Goal: Check status: Check status

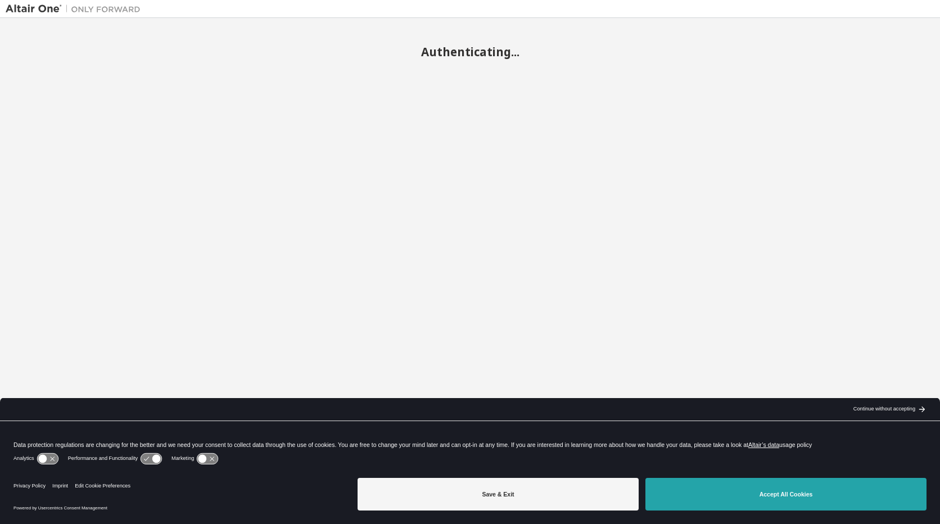
click at [744, 497] on button "Accept All Cookies" at bounding box center [786, 494] width 281 height 33
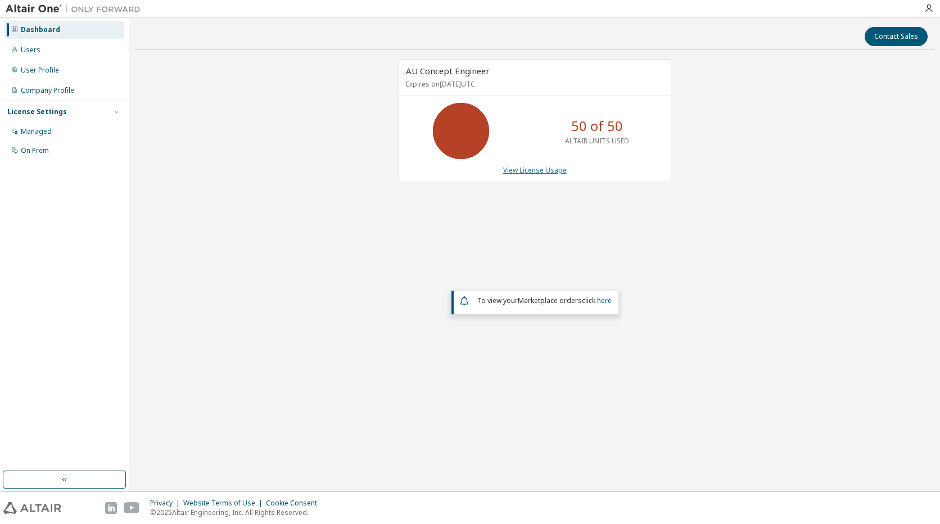
click at [534, 171] on link "View License Usage" at bounding box center [535, 170] width 64 height 10
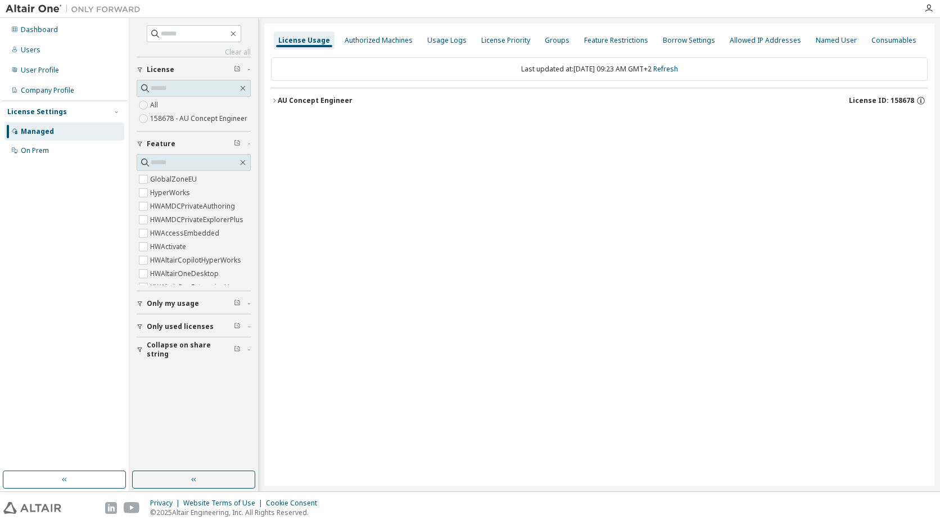
click at [274, 100] on icon "button" at bounding box center [274, 100] width 2 height 4
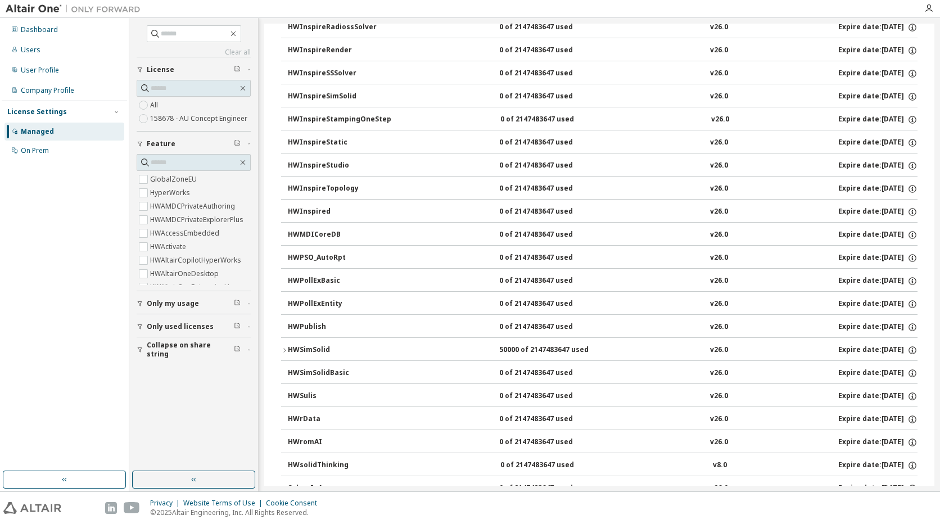
scroll to position [1721, 0]
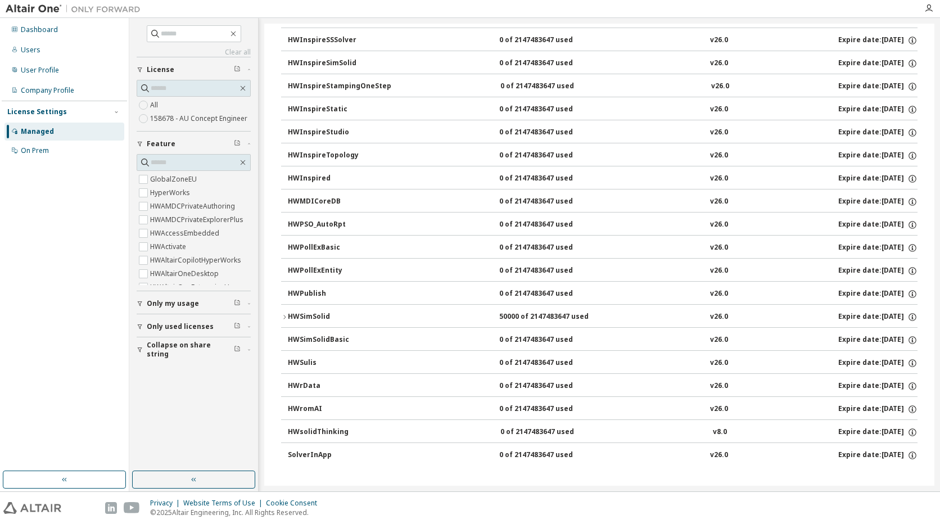
click at [285, 315] on icon "button" at bounding box center [284, 317] width 7 height 7
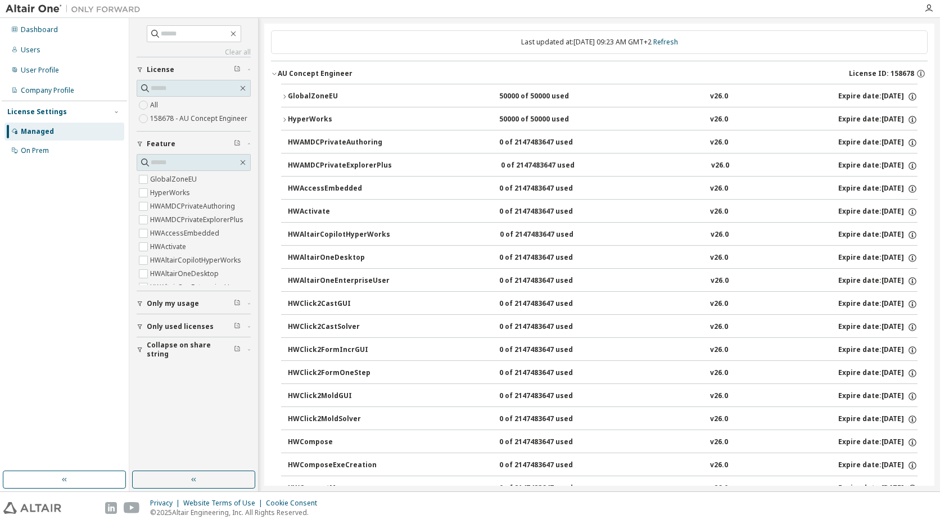
scroll to position [0, 0]
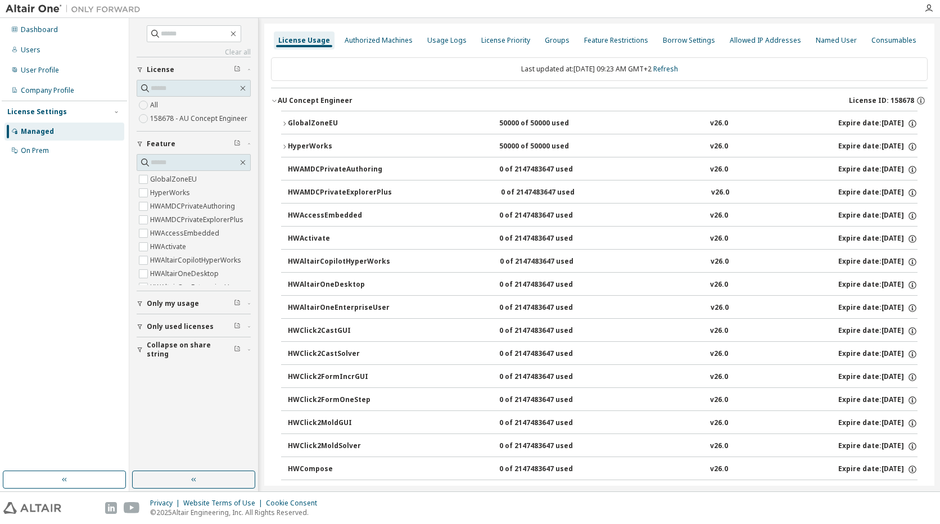
click at [282, 144] on icon "button" at bounding box center [284, 146] width 7 height 7
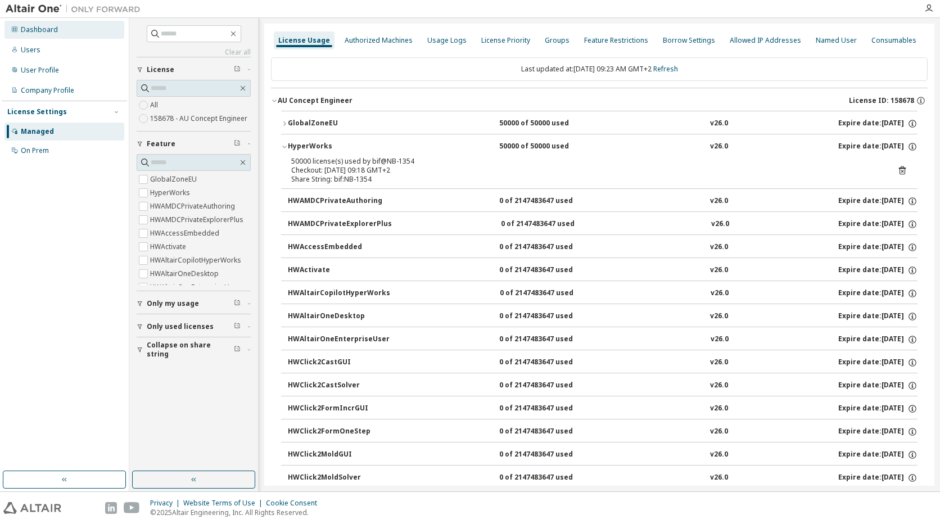
click at [50, 30] on div "Dashboard" at bounding box center [39, 29] width 37 height 9
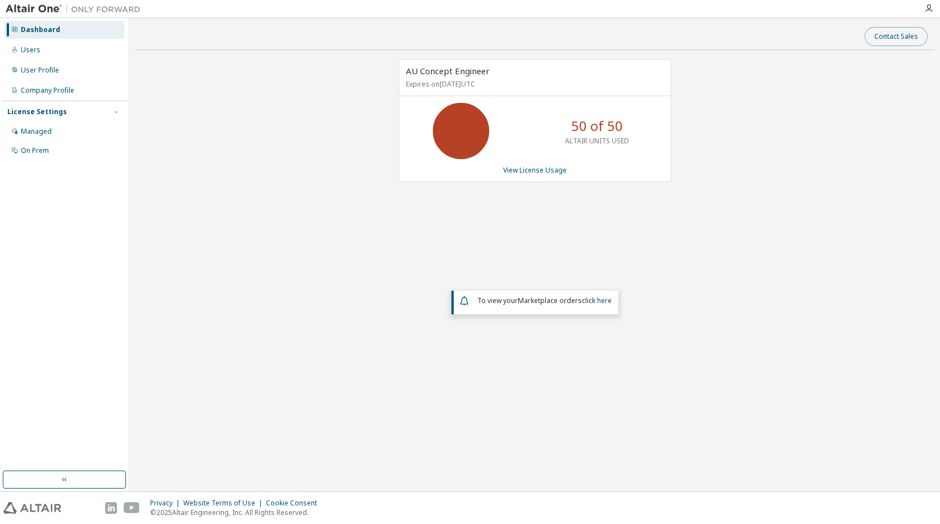
click at [904, 37] on button "Contact Sales" at bounding box center [896, 36] width 63 height 19
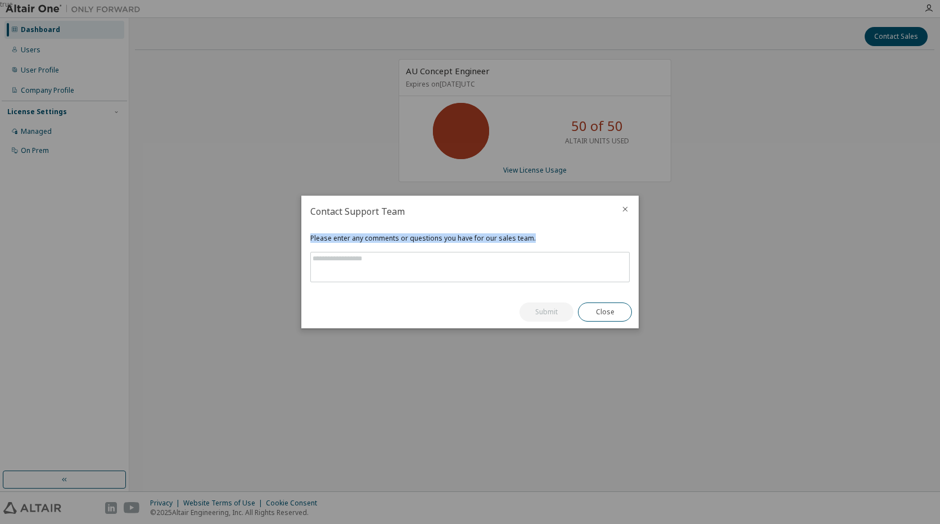
drag, startPoint x: 532, startPoint y: 237, endPoint x: 307, endPoint y: 235, distance: 225.6
click at [307, 235] on div "Please enter any comments or questions you have for our sales team." at bounding box center [469, 261] width 337 height 69
copy div "Please enter any comments or questions you have for our sales team."
click at [628, 231] on div "Please enter any comments or questions you have for our sales team." at bounding box center [469, 261] width 337 height 69
click at [625, 211] on icon "close" at bounding box center [625, 209] width 9 height 9
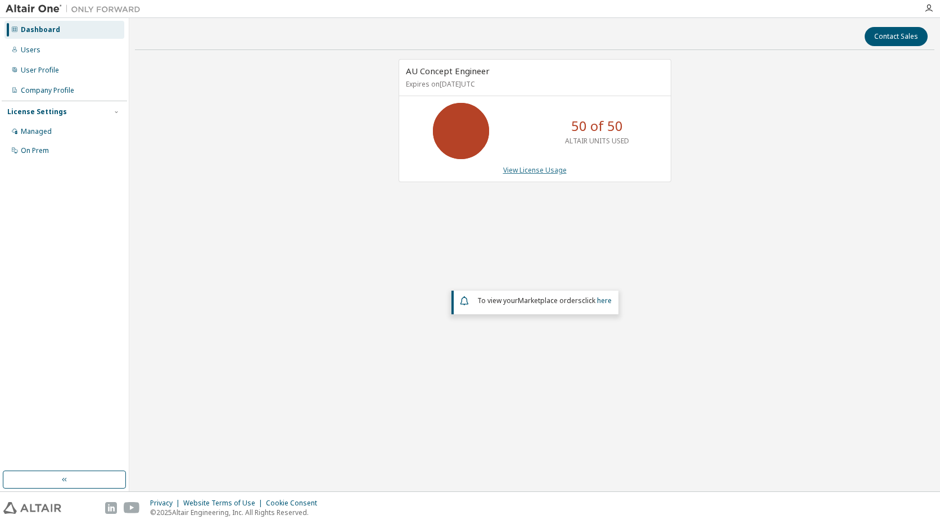
click at [539, 168] on link "View License Usage" at bounding box center [535, 170] width 64 height 10
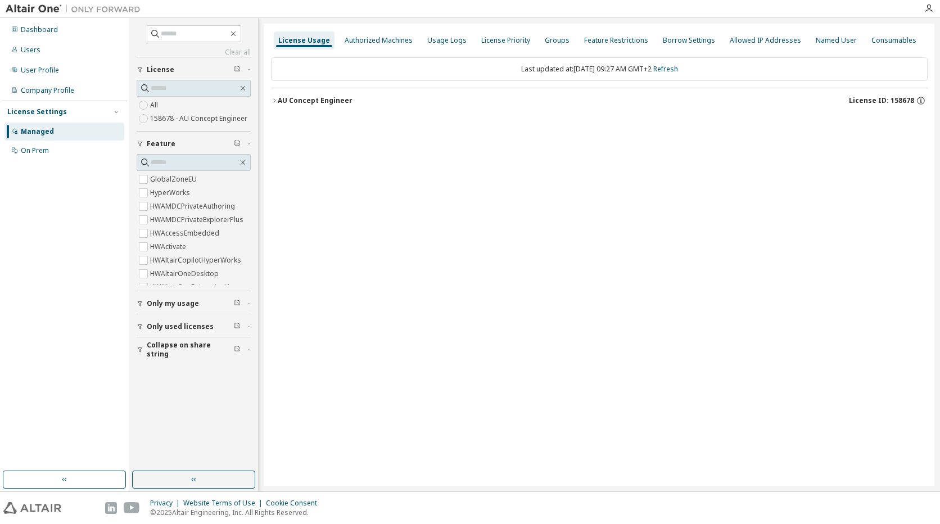
drag, startPoint x: 509, startPoint y: 68, endPoint x: 637, endPoint y: 73, distance: 127.8
click at [637, 73] on div "Last updated at: Thu 2025-10-02 09:27 AM GMT+2 Refresh" at bounding box center [599, 69] width 657 height 24
drag, startPoint x: 637, startPoint y: 73, endPoint x: 691, endPoint y: 78, distance: 54.8
click at [691, 78] on div "Last updated at: Thu 2025-10-02 09:27 AM GMT+2 Refresh" at bounding box center [599, 69] width 657 height 24
click at [678, 68] on link "Refresh" at bounding box center [666, 69] width 25 height 10
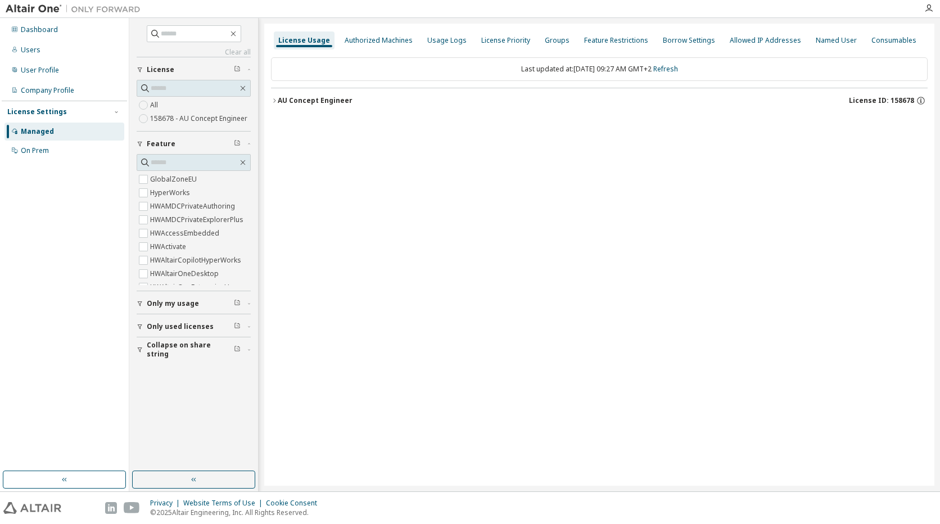
click at [275, 100] on icon "button" at bounding box center [274, 100] width 7 height 7
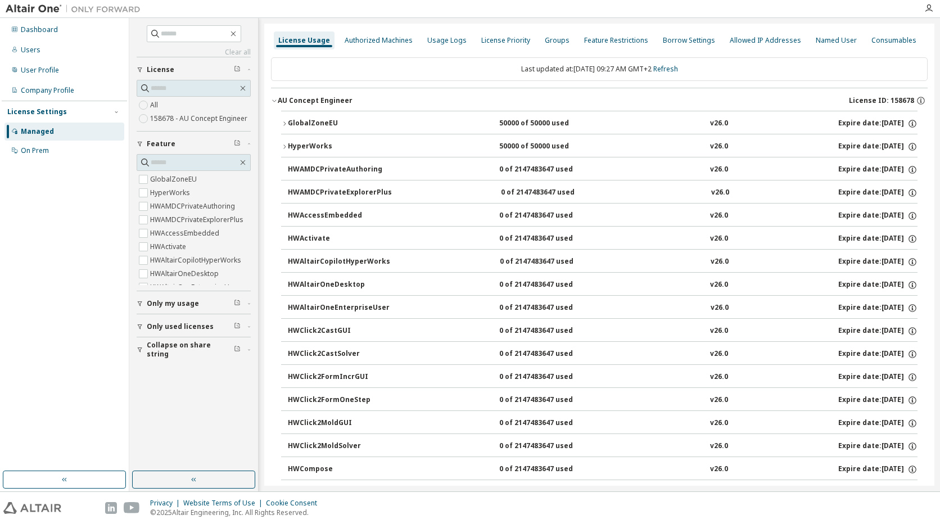
click at [285, 147] on icon "button" at bounding box center [284, 146] width 7 height 7
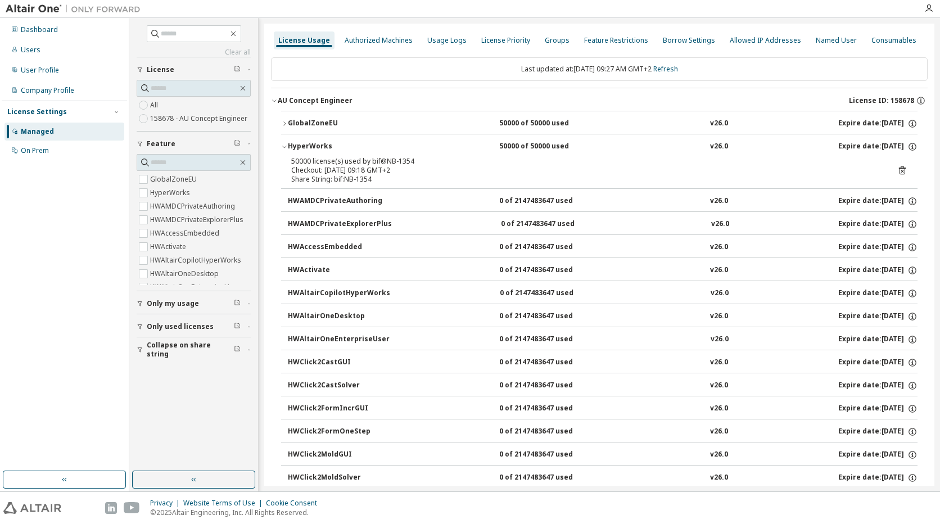
click at [286, 123] on icon "button" at bounding box center [284, 123] width 7 height 7
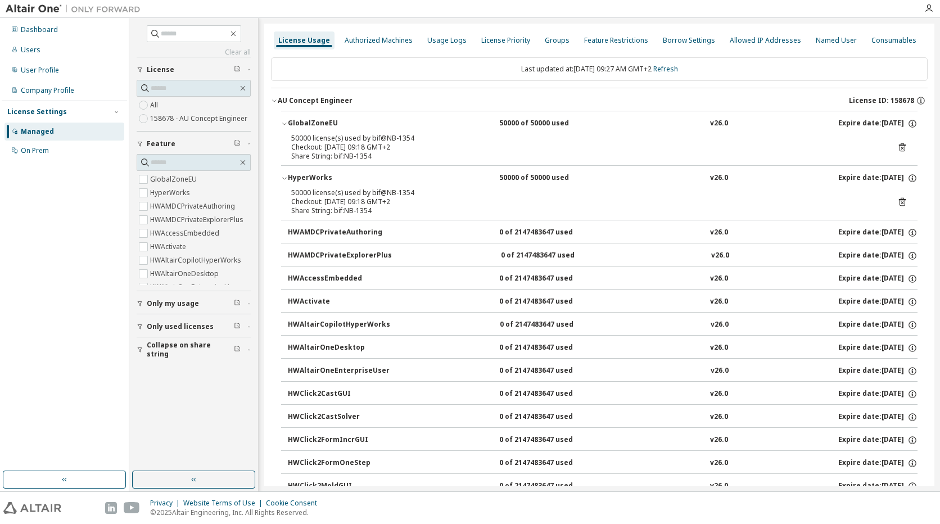
click at [286, 123] on icon "button" at bounding box center [284, 124] width 4 height 2
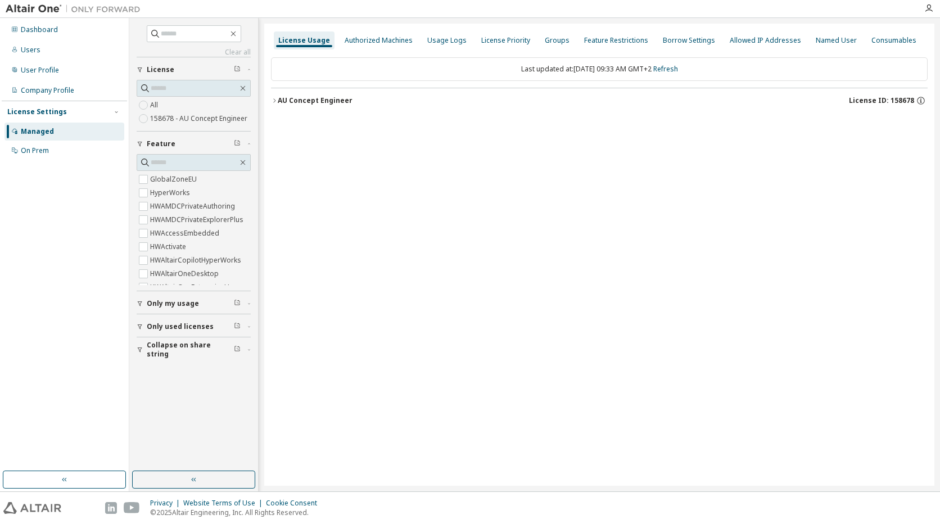
click at [275, 97] on icon "button" at bounding box center [274, 100] width 7 height 7
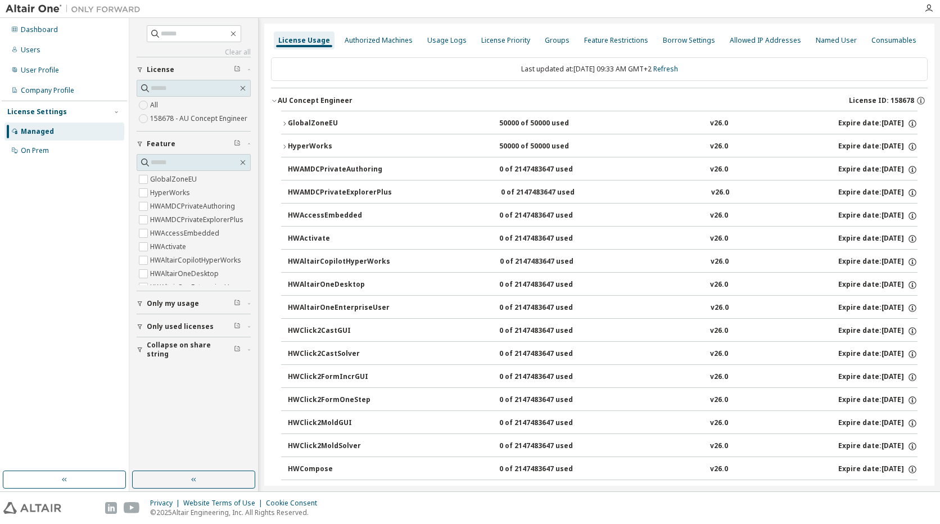
click at [286, 146] on icon "button" at bounding box center [284, 146] width 7 height 7
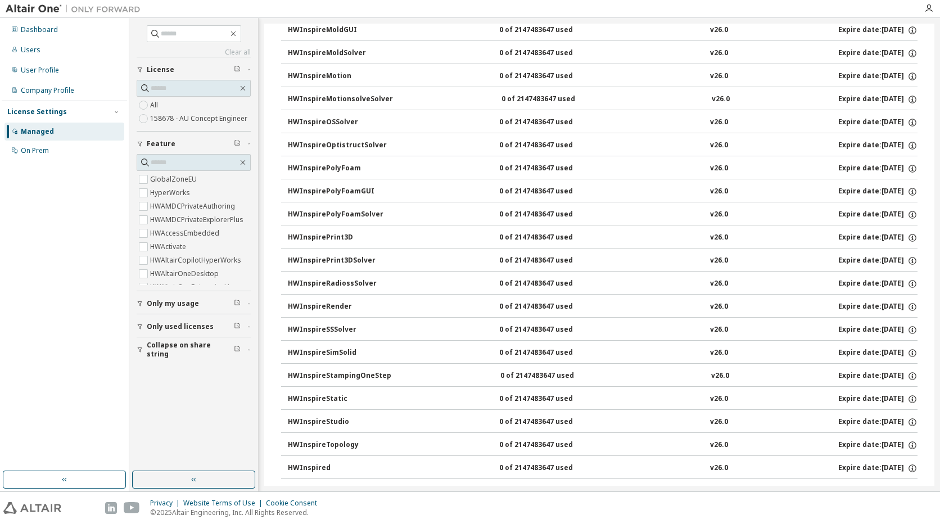
scroll to position [1752, 0]
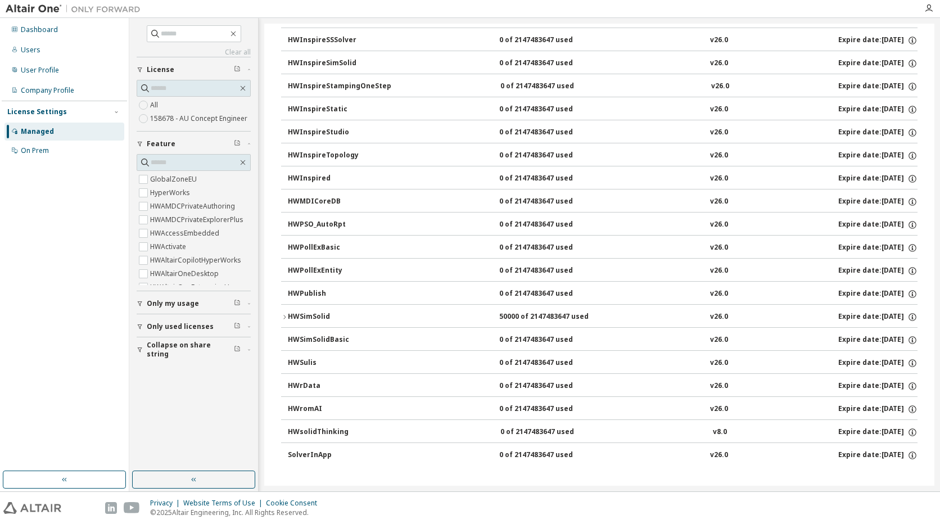
click at [285, 316] on icon "button" at bounding box center [284, 317] width 7 height 7
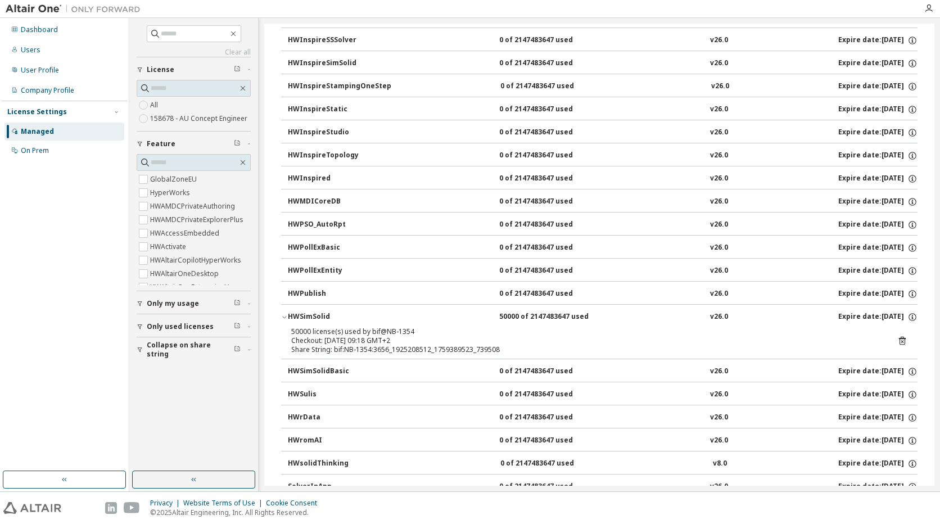
click at [898, 340] on icon at bounding box center [903, 341] width 10 height 10
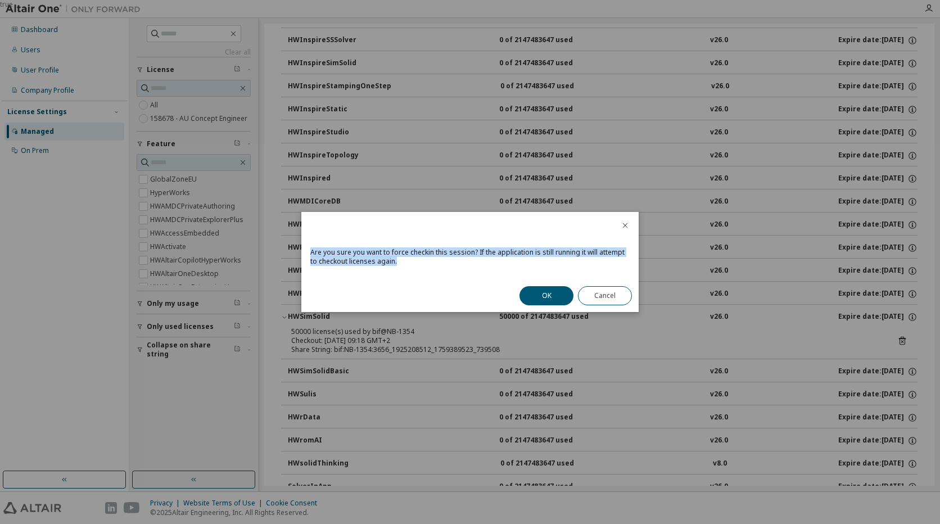
drag, startPoint x: 398, startPoint y: 264, endPoint x: 308, endPoint y: 253, distance: 90.1
click at [308, 253] on div "Are you sure you want to force checkin this session? If the application is stil…" at bounding box center [469, 260] width 337 height 38
copy div "Are you sure you want to force checkin this session? If the application is stil…"
click at [551, 294] on button "OK" at bounding box center [547, 295] width 54 height 19
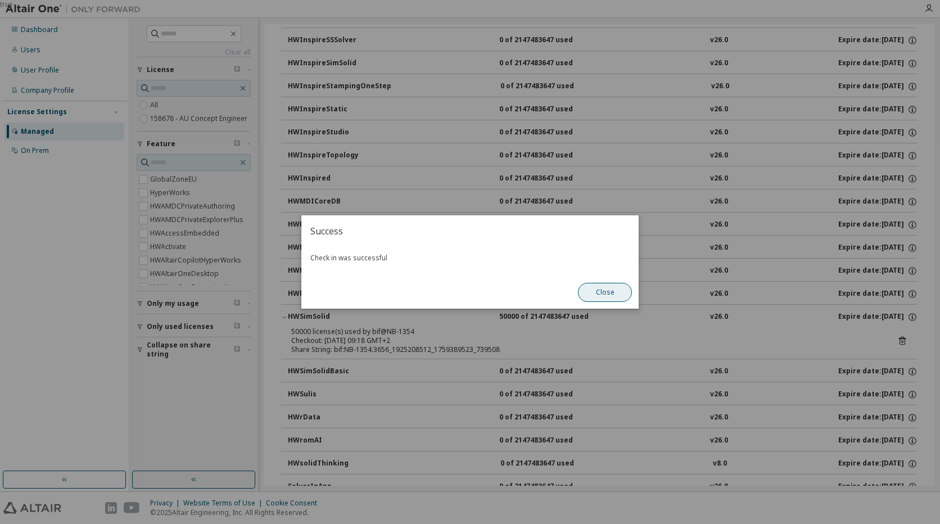
click at [603, 290] on button "Close" at bounding box center [605, 292] width 54 height 19
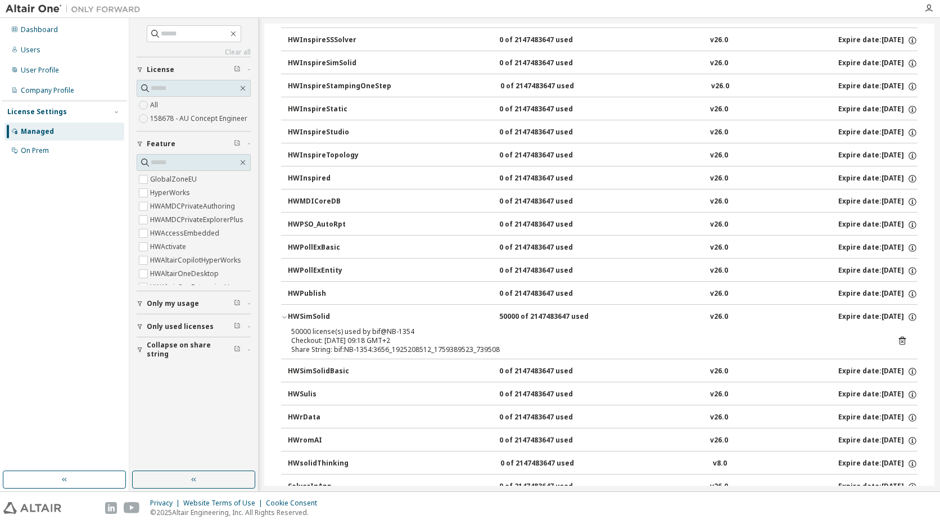
scroll to position [1784, 0]
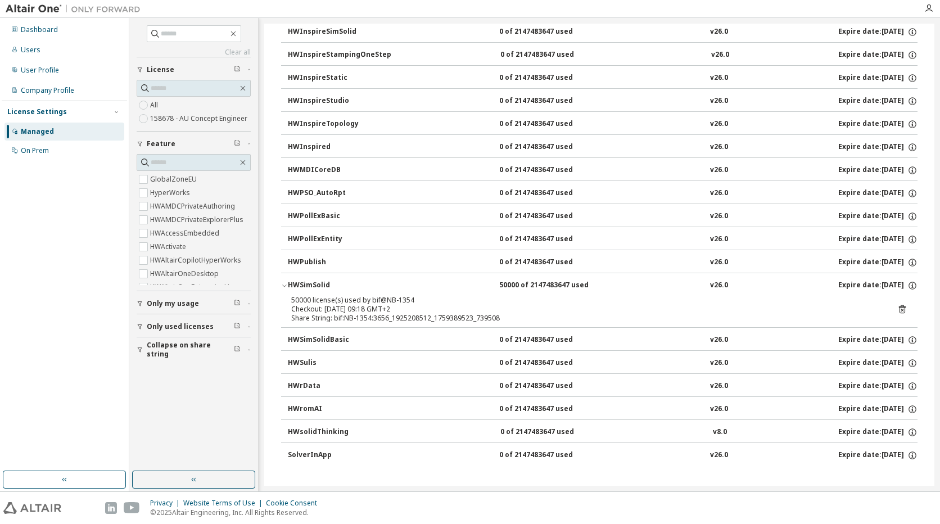
click at [395, 315] on div "Share String: bif:NB-1354:3656_1925208512_1759389523_739508" at bounding box center [585, 318] width 589 height 9
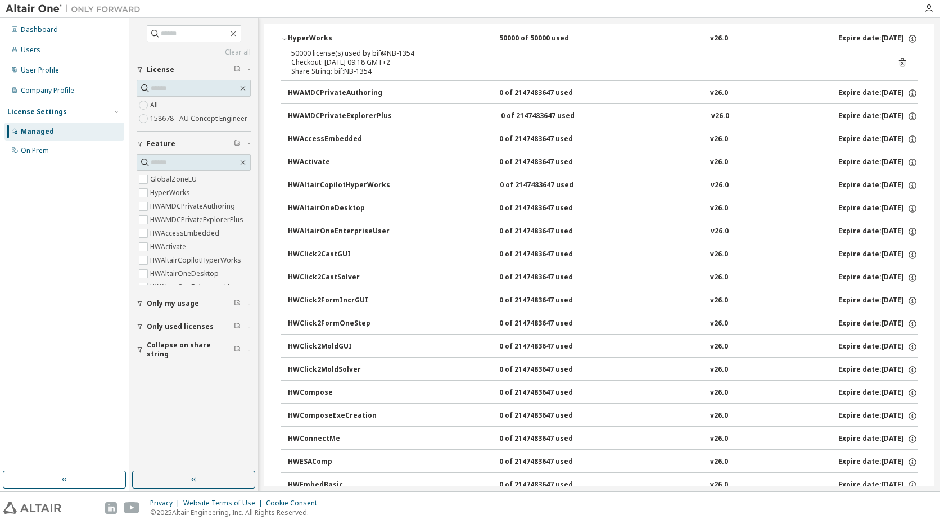
scroll to position [0, 0]
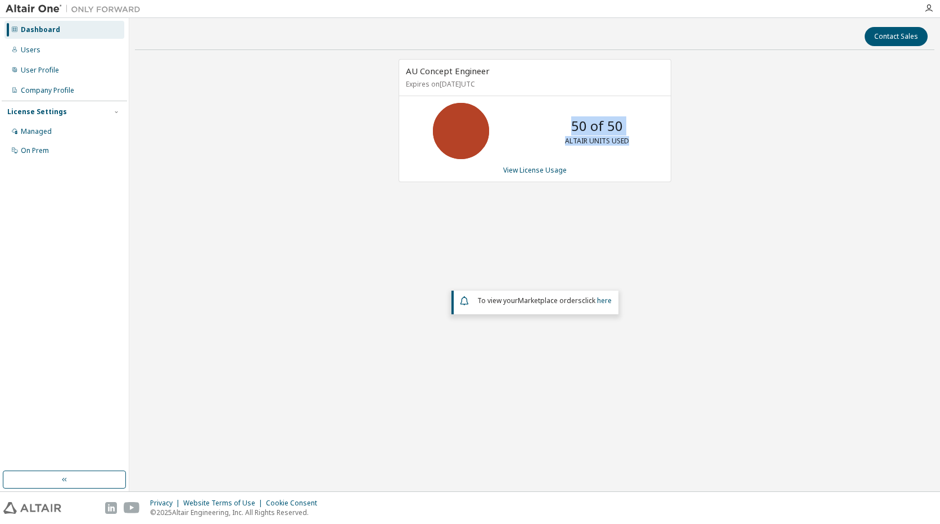
drag, startPoint x: 570, startPoint y: 120, endPoint x: 643, endPoint y: 130, distance: 74.3
click at [643, 130] on div "50 of 50 ALTAIR UNITS USED" at bounding box center [535, 131] width 272 height 56
drag, startPoint x: 643, startPoint y: 130, endPoint x: 637, endPoint y: 163, distance: 33.8
click at [637, 163] on div "AU Concept Engineer Expires on October 1, 2026 UTC 50 of 50 ALTAIR UNITS USED V…" at bounding box center [535, 120] width 273 height 123
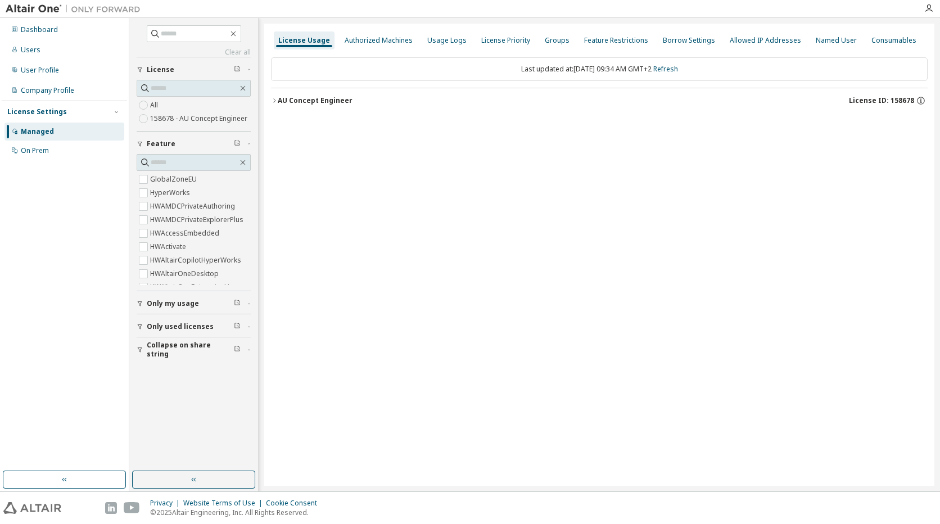
click at [277, 101] on icon "button" at bounding box center [274, 100] width 7 height 7
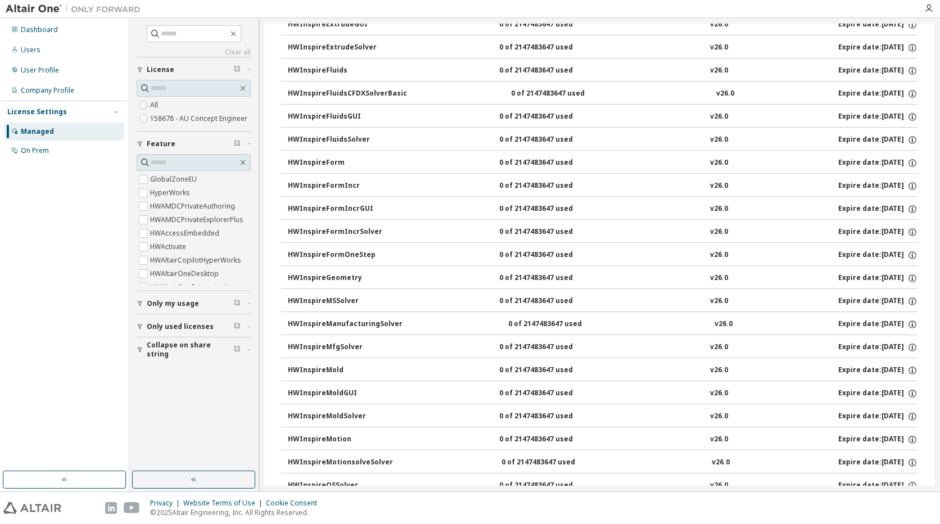
scroll to position [1069, 0]
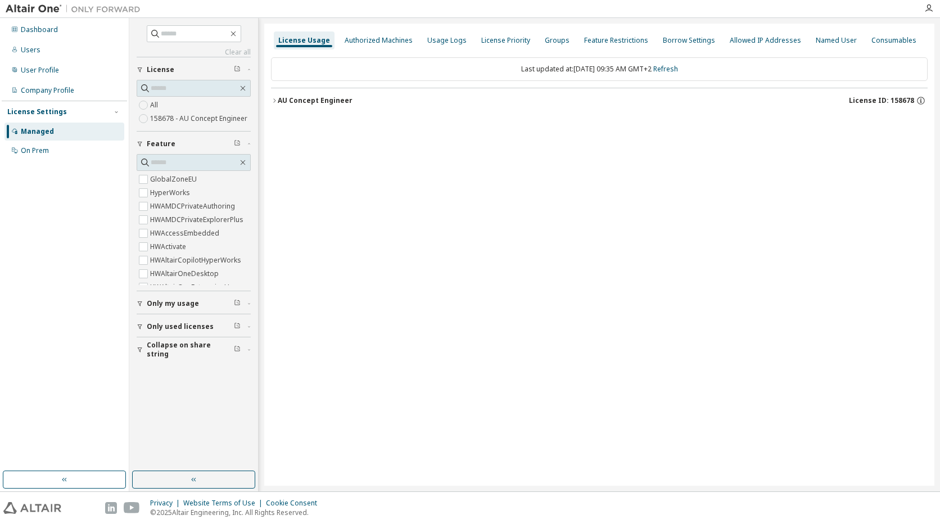
click at [272, 99] on icon "button" at bounding box center [274, 100] width 7 height 7
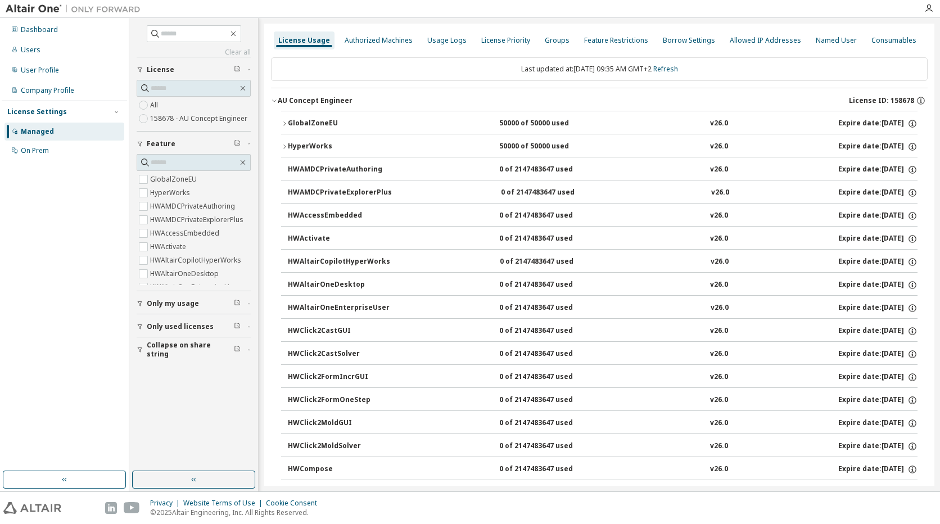
click at [283, 144] on icon "button" at bounding box center [284, 146] width 7 height 7
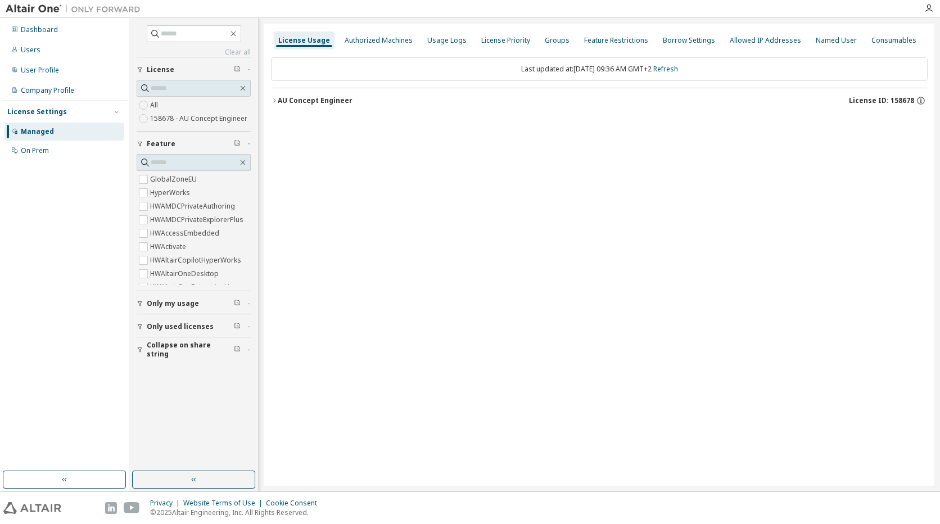
click at [276, 100] on icon "button" at bounding box center [274, 100] width 7 height 7
click at [276, 103] on icon "button" at bounding box center [274, 100] width 7 height 7
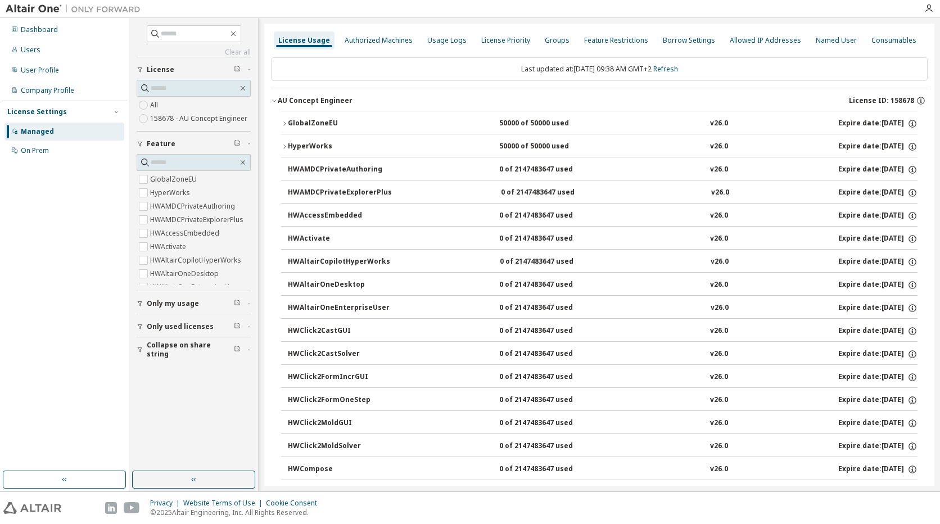
click at [283, 145] on icon "button" at bounding box center [284, 146] width 7 height 7
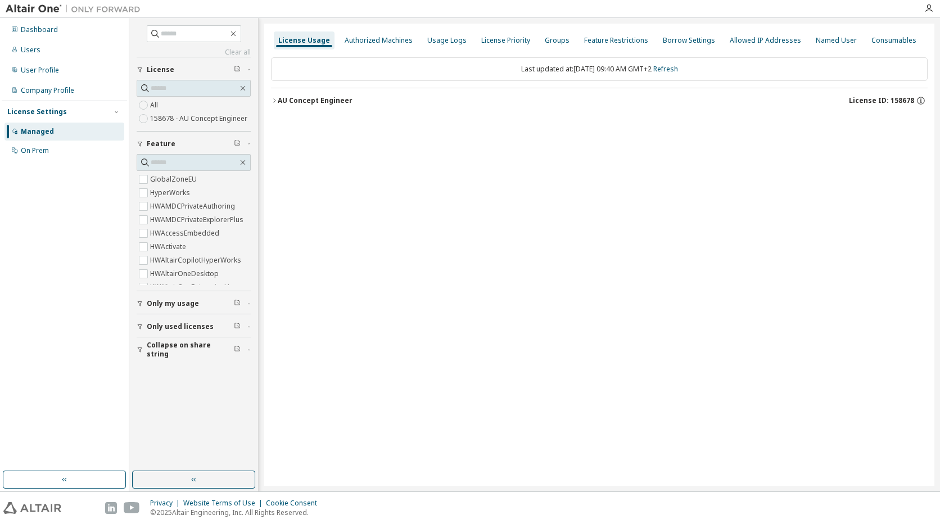
click at [277, 101] on icon "button" at bounding box center [274, 100] width 7 height 7
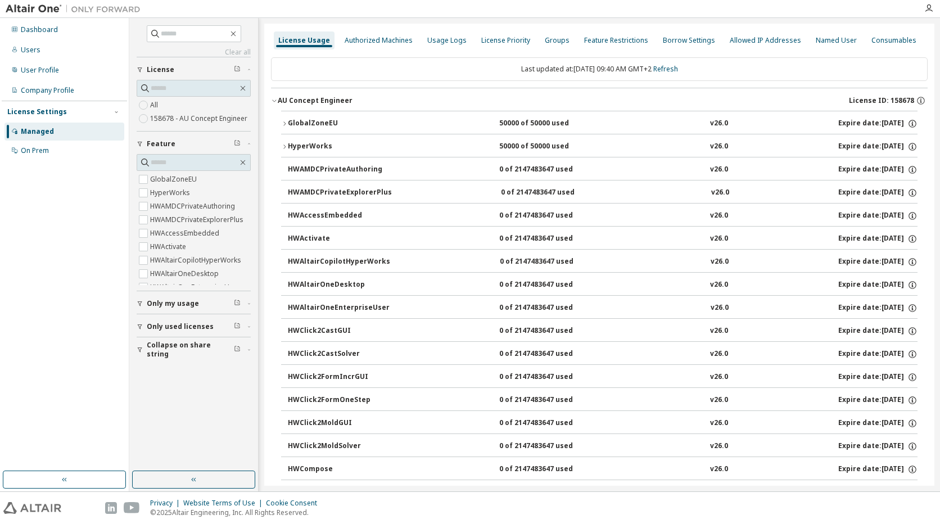
click at [283, 146] on icon "button" at bounding box center [284, 146] width 7 height 7
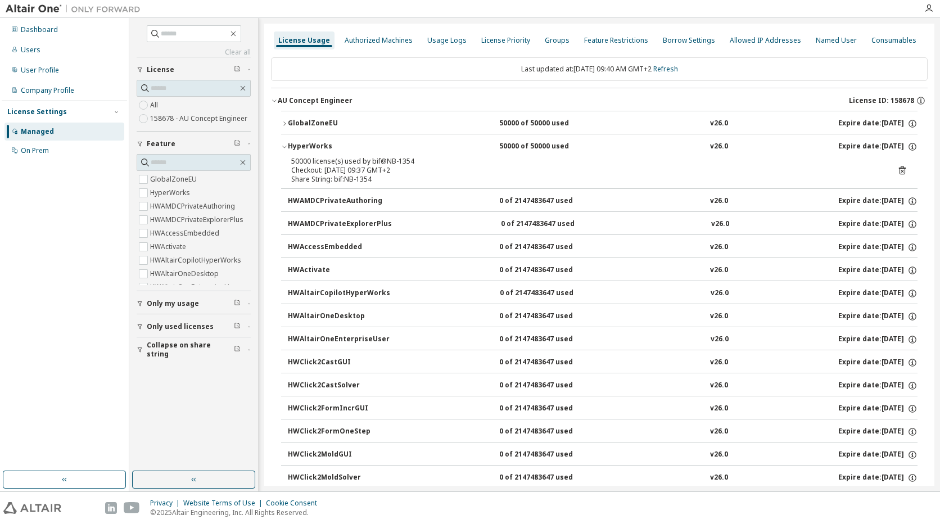
click at [375, 175] on div "Share String: bif:NB-1354" at bounding box center [585, 179] width 589 height 9
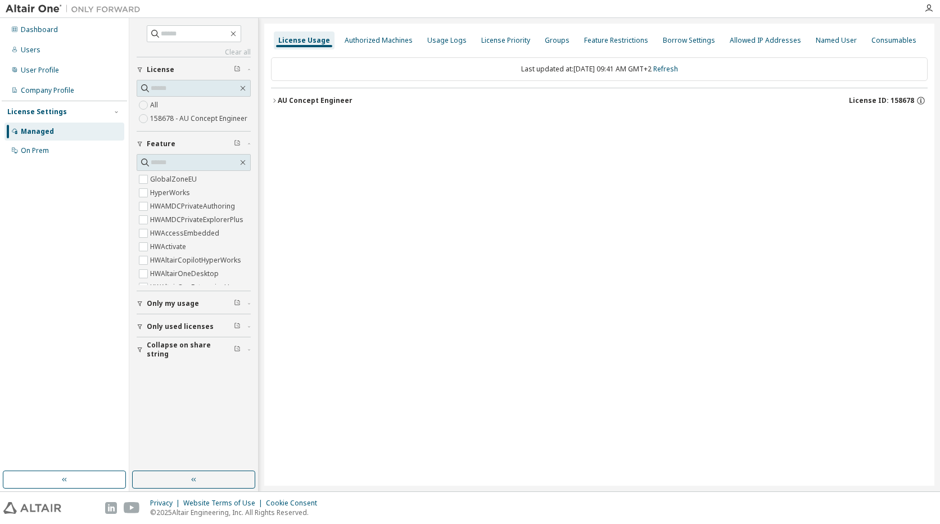
click at [274, 100] on icon "button" at bounding box center [274, 100] width 7 height 7
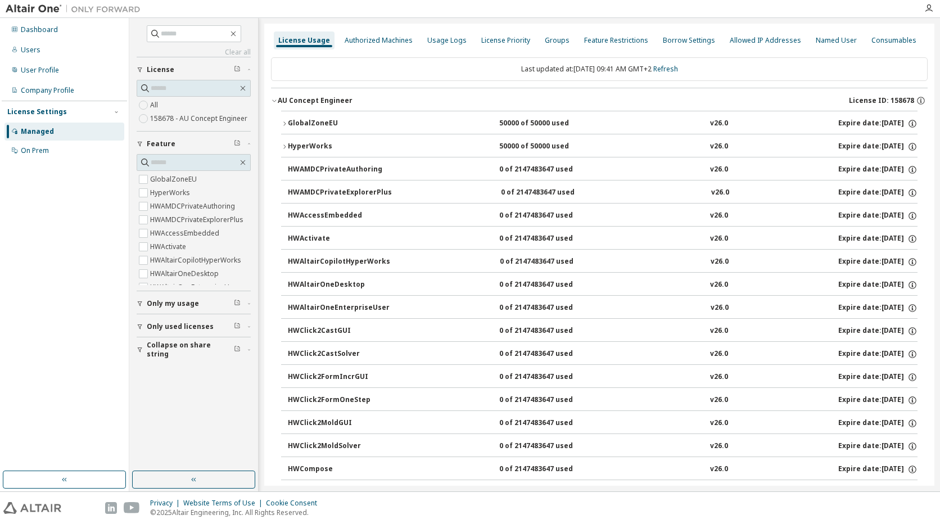
click at [284, 145] on icon "button" at bounding box center [284, 146] width 7 height 7
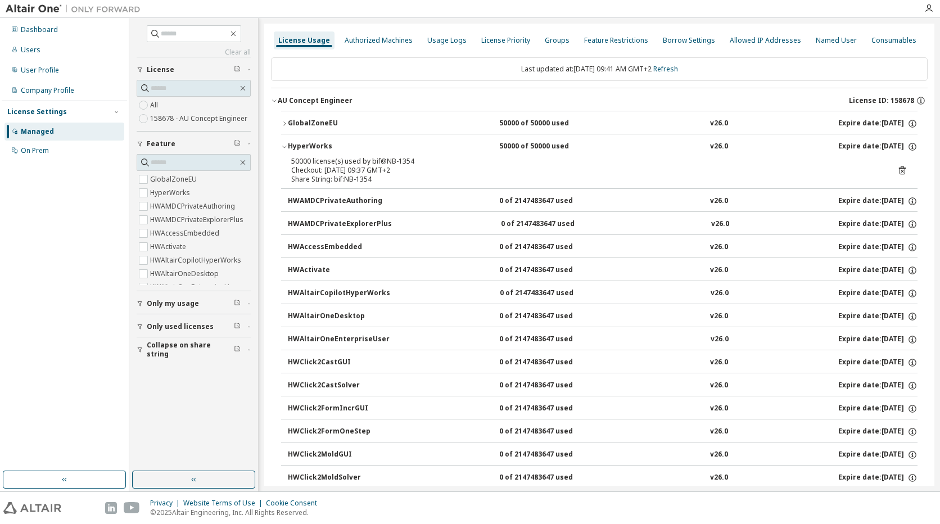
click at [899, 169] on icon at bounding box center [903, 170] width 10 height 10
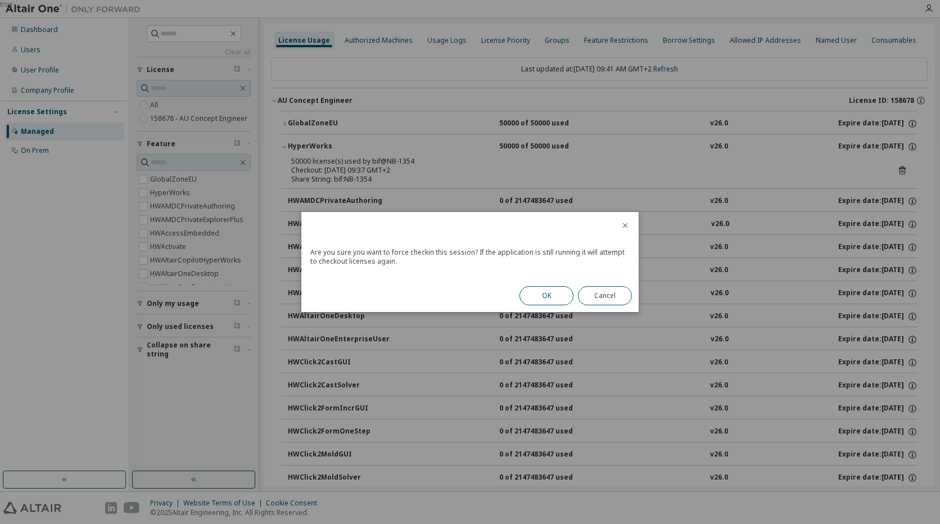
click at [558, 294] on button "OK" at bounding box center [547, 295] width 54 height 19
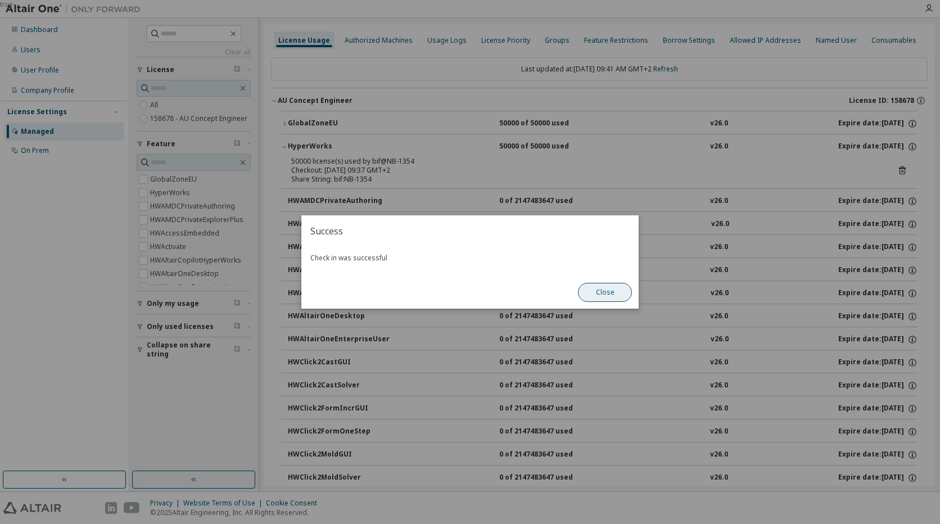
click at [604, 292] on button "Close" at bounding box center [605, 292] width 54 height 19
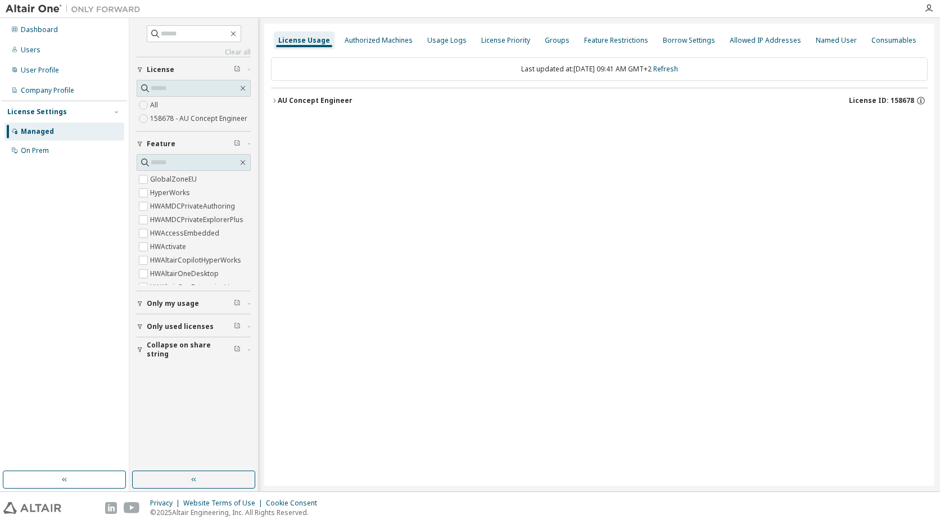
click at [274, 100] on icon "button" at bounding box center [274, 100] width 2 height 4
click at [274, 100] on icon "button" at bounding box center [274, 100] width 7 height 7
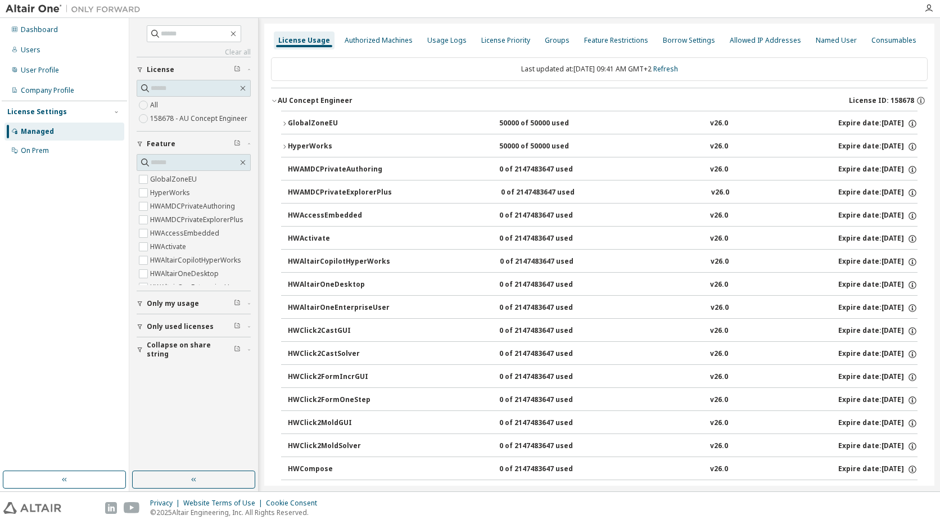
click at [286, 148] on icon "button" at bounding box center [284, 146] width 7 height 7
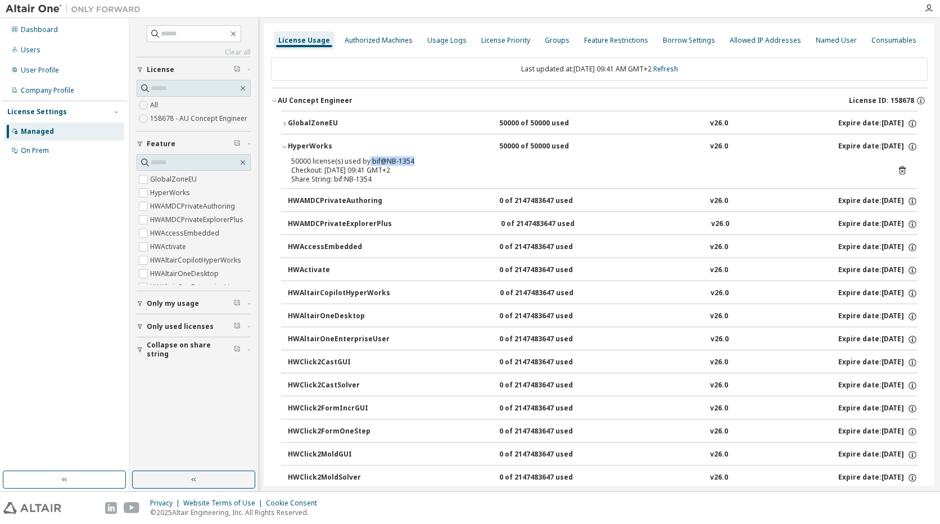
drag, startPoint x: 368, startPoint y: 161, endPoint x: 417, endPoint y: 160, distance: 49.5
click at [417, 160] on div "50000 license(s) used by bif@NB-1354" at bounding box center [585, 161] width 589 height 9
drag, startPoint x: 417, startPoint y: 160, endPoint x: 418, endPoint y: 168, distance: 8.0
click at [418, 168] on div "Checkout: 2025-10-02 09:41 GMT+2" at bounding box center [585, 170] width 589 height 9
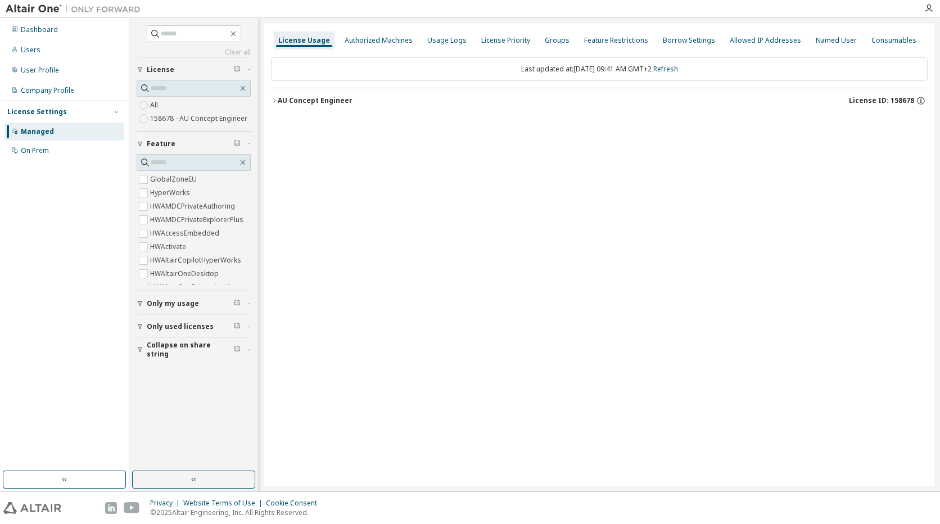
click at [276, 100] on icon "button" at bounding box center [274, 100] width 7 height 7
click at [274, 101] on icon "button" at bounding box center [274, 100] width 7 height 7
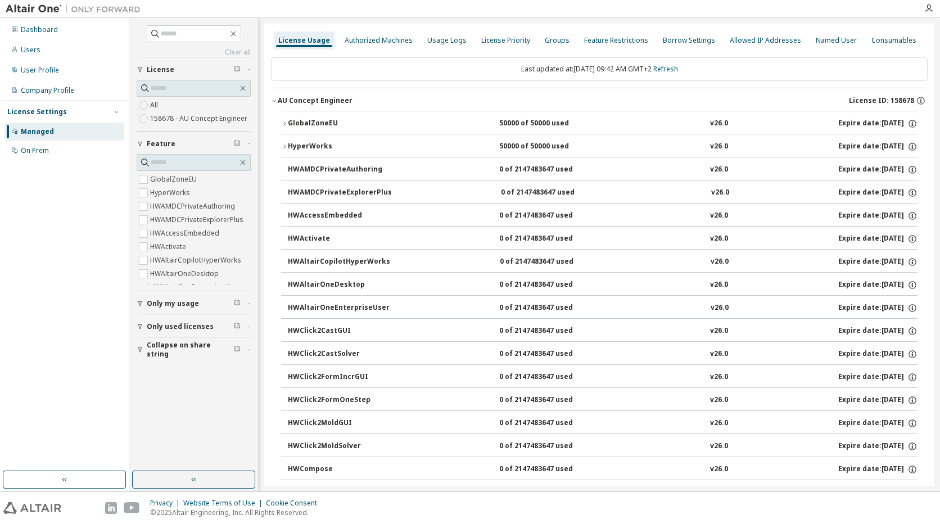
click at [282, 146] on icon "button" at bounding box center [284, 146] width 7 height 7
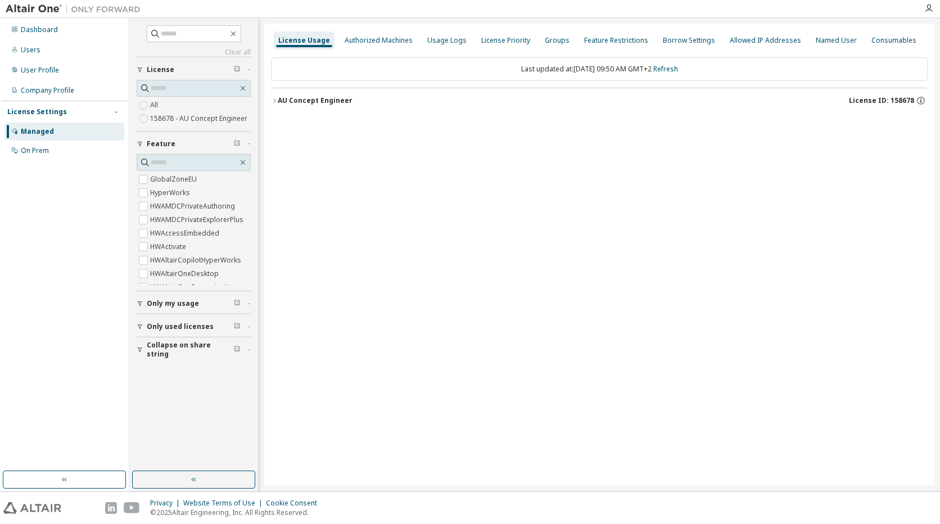
click at [275, 101] on icon "button" at bounding box center [274, 100] width 7 height 7
click at [273, 100] on icon "button" at bounding box center [274, 100] width 7 height 7
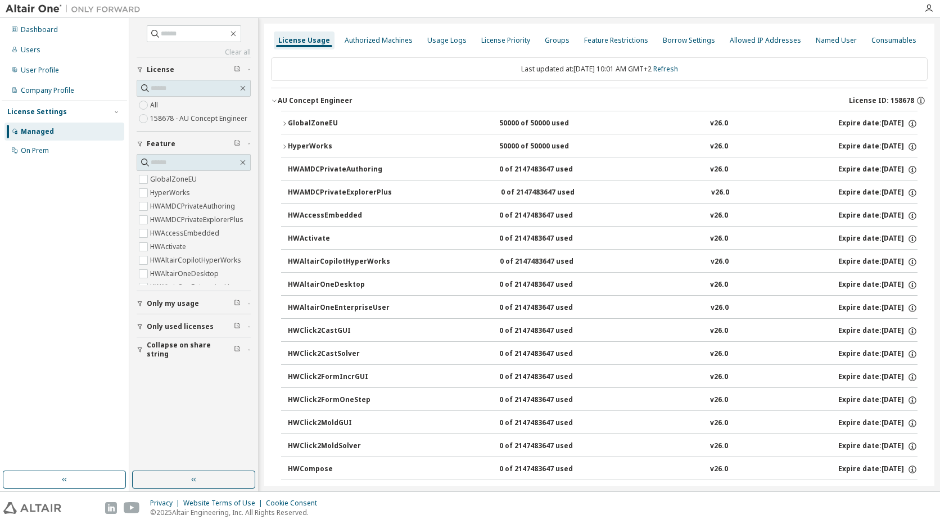
click at [283, 148] on icon "button" at bounding box center [284, 146] width 7 height 7
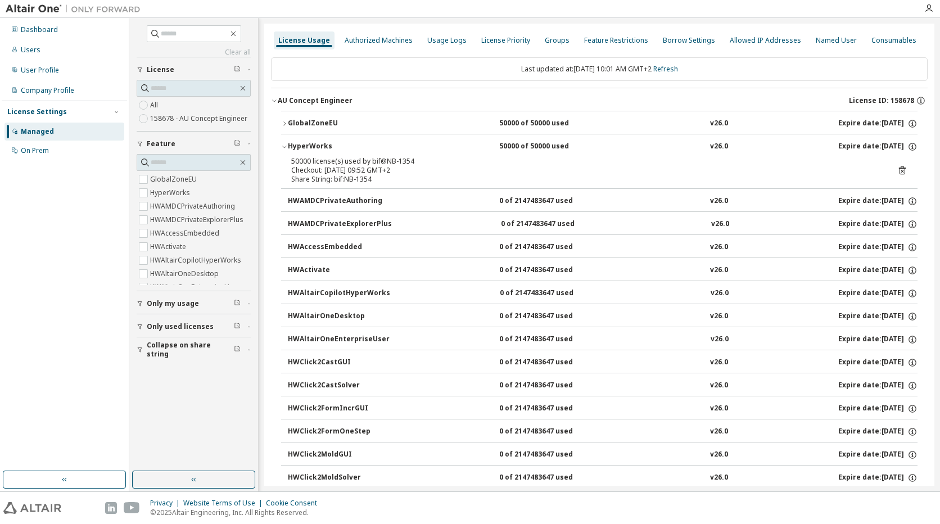
click at [283, 148] on icon "button" at bounding box center [284, 146] width 7 height 7
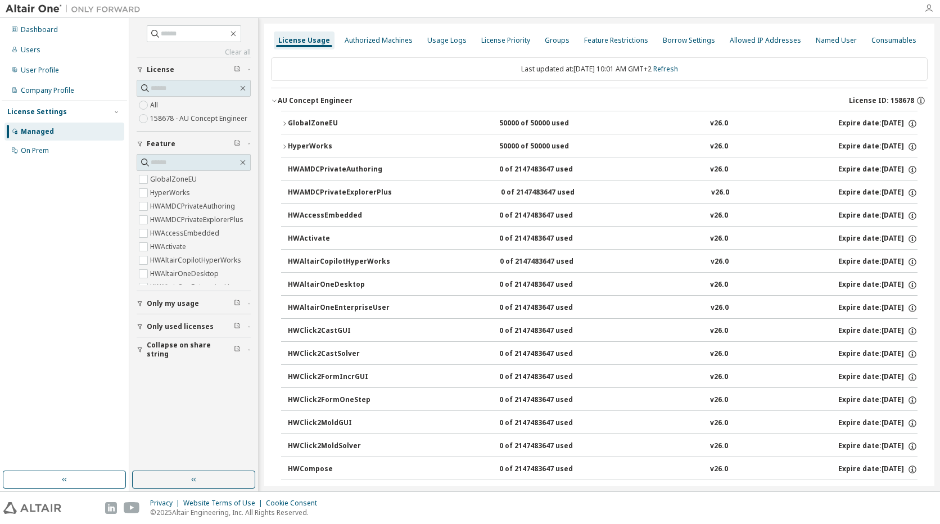
click at [928, 8] on icon "button" at bounding box center [929, 8] width 9 height 9
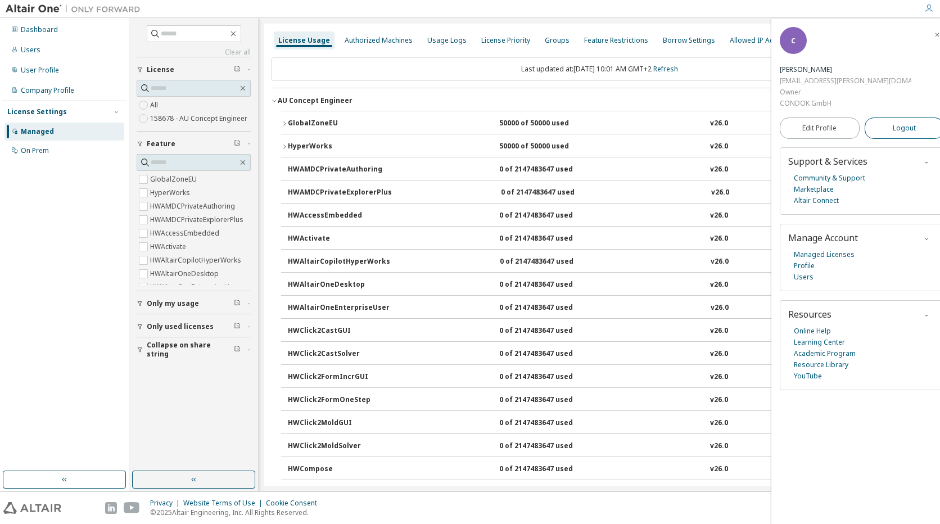
click at [903, 123] on span "Logout" at bounding box center [904, 128] width 23 height 11
